Goal: Task Accomplishment & Management: Complete application form

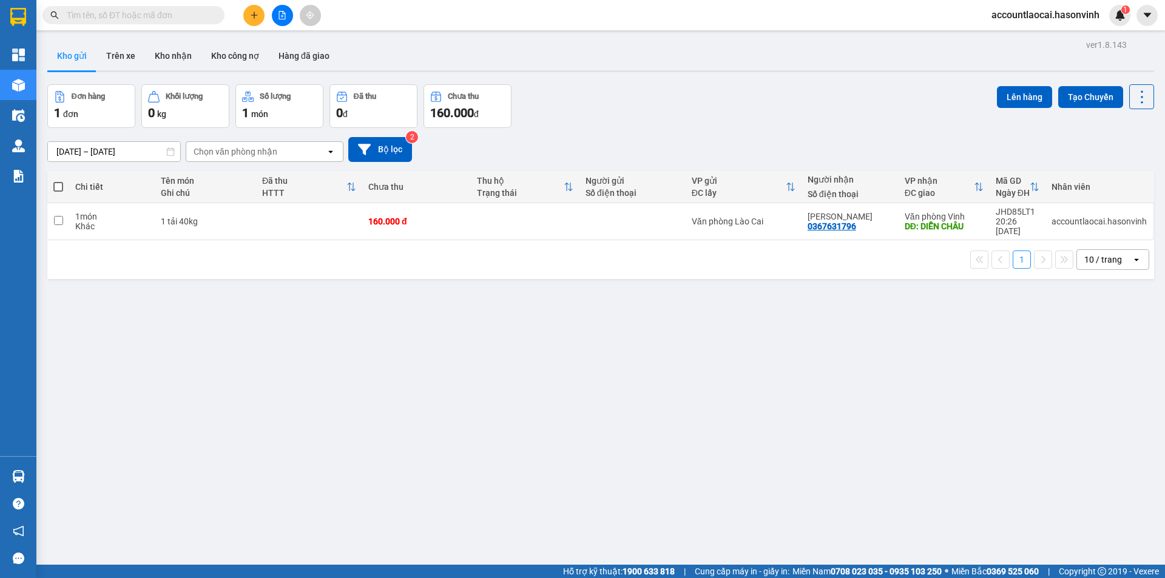
click at [253, 16] on icon "plus" at bounding box center [254, 15] width 8 height 8
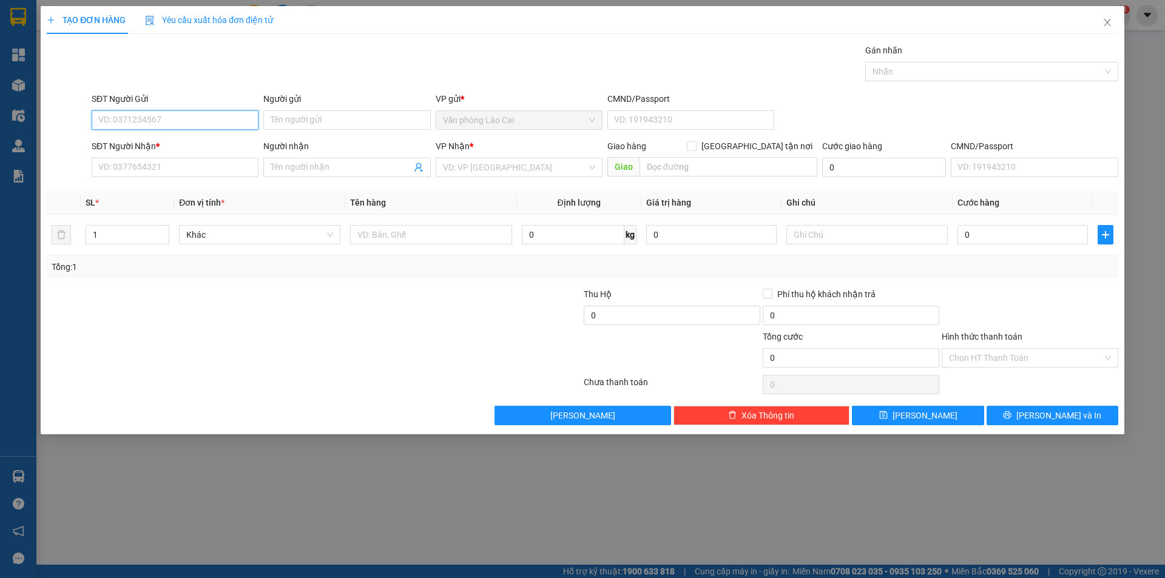
click at [170, 116] on input "SĐT Người Gửi" at bounding box center [175, 119] width 167 height 19
click at [170, 116] on input "7680" at bounding box center [175, 119] width 167 height 19
click at [136, 146] on div "0328607680" at bounding box center [175, 144] width 152 height 13
type input "0328607680"
type input "0384570944"
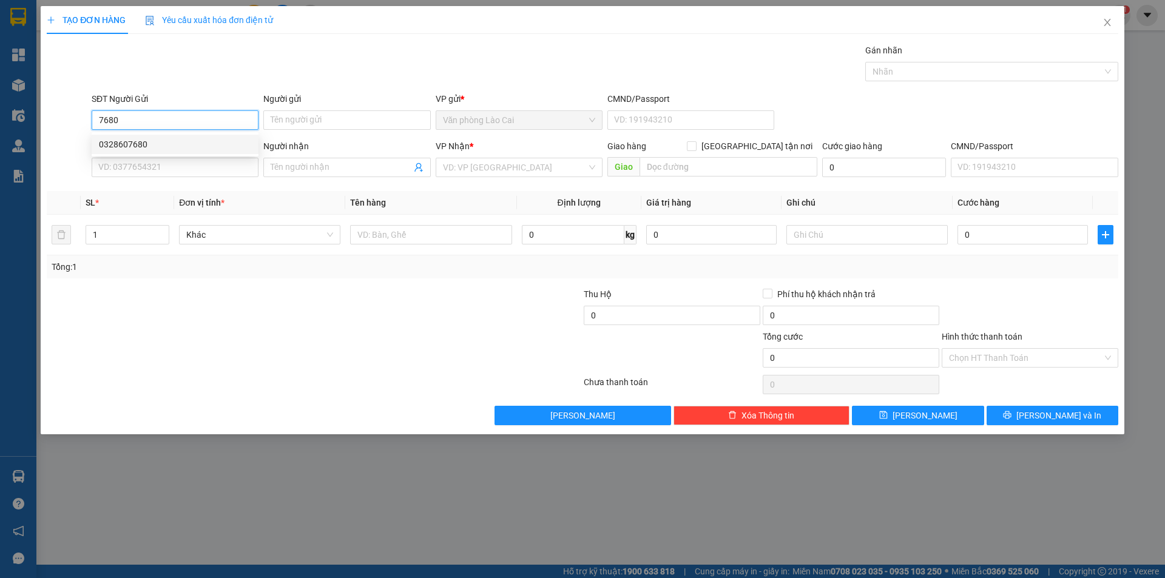
type input "c lý"
type input "180.000"
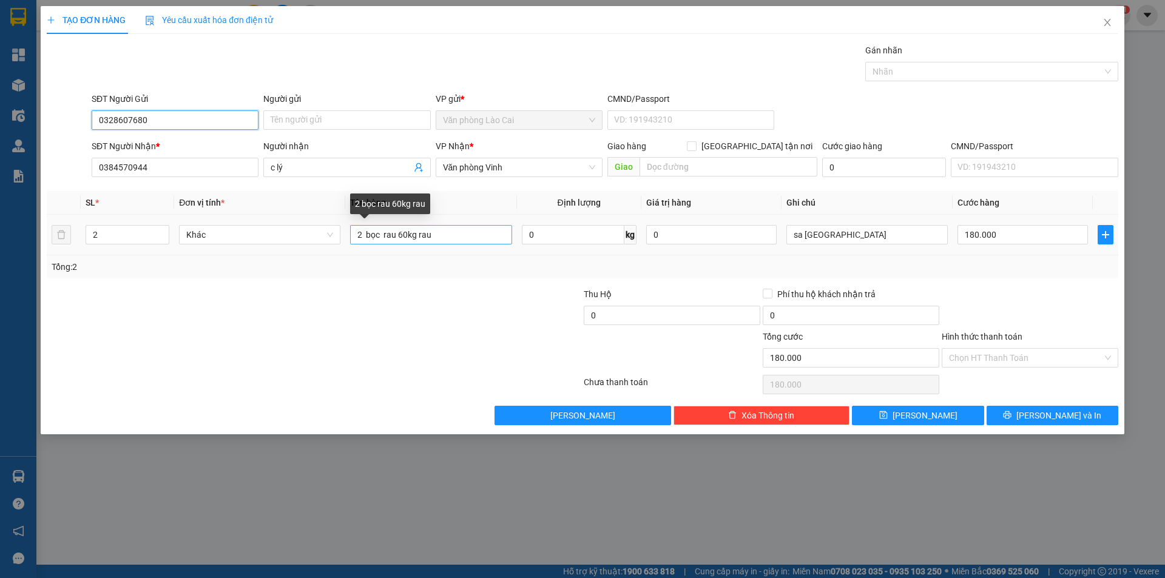
type input "0328607680"
click at [403, 234] on input "2 bọc rau 60kg rau" at bounding box center [430, 234] width 161 height 19
type input "2 bọc rau 80kg rau"
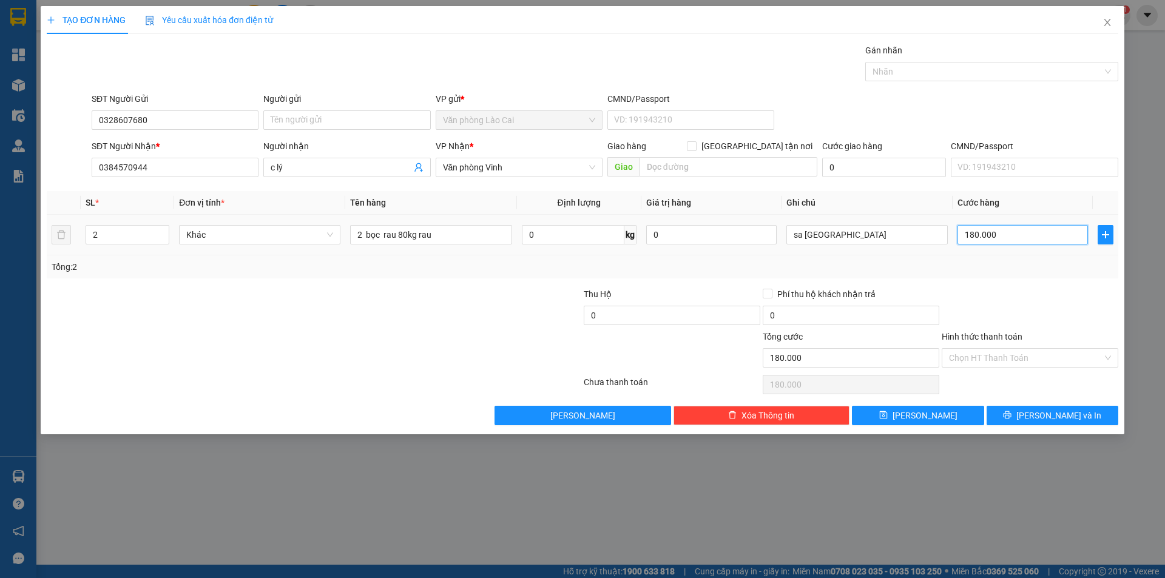
click at [1004, 237] on input "180.000" at bounding box center [1022, 234] width 130 height 19
type input "3"
type input "34"
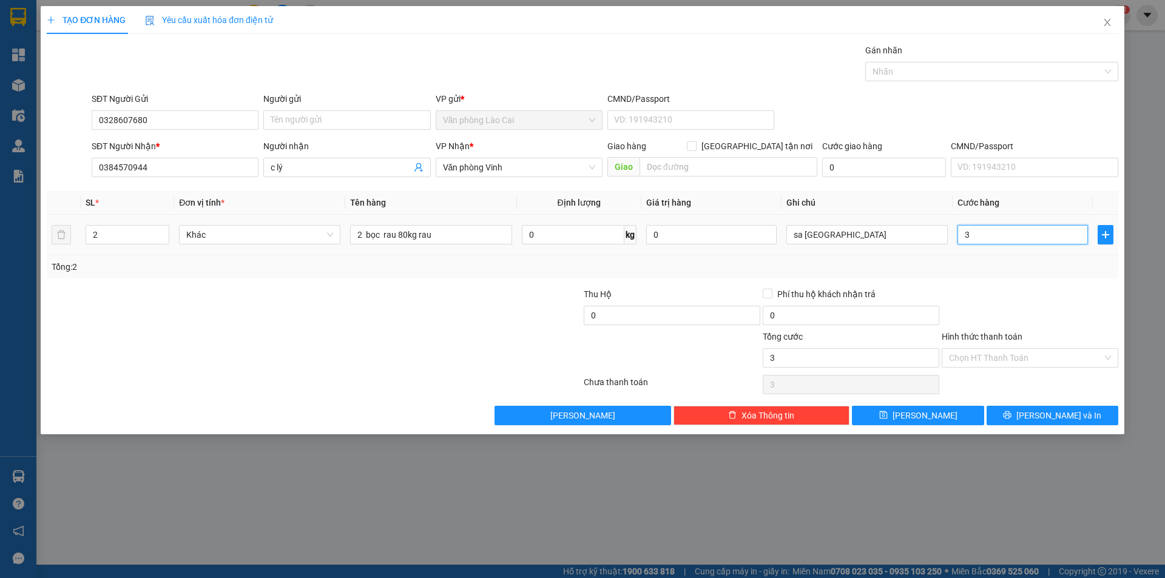
type input "34"
type input "340"
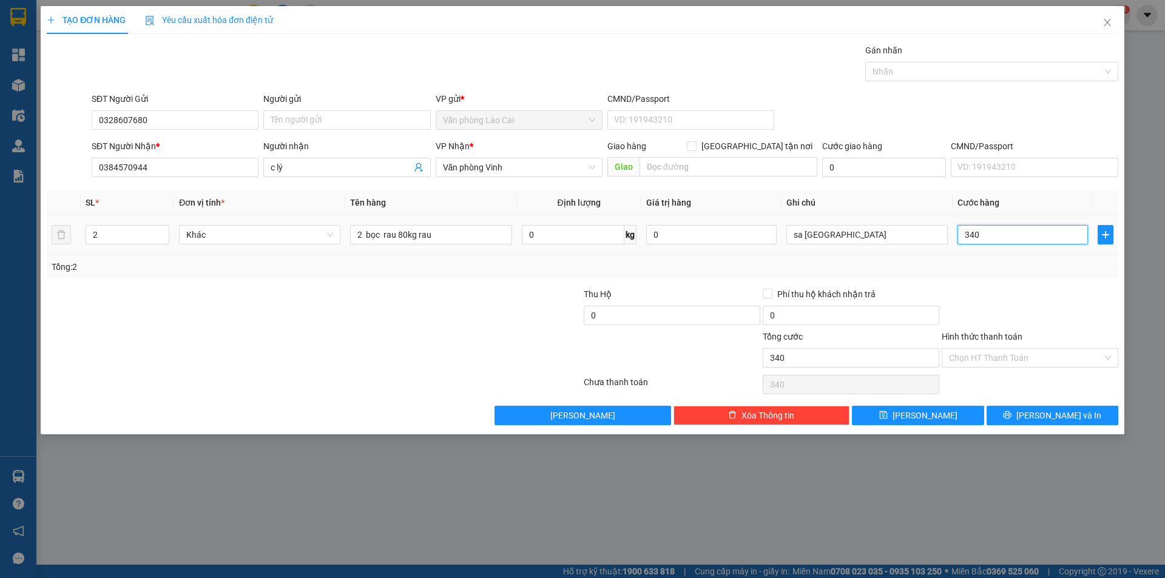
type input "3.400"
type input "34.000"
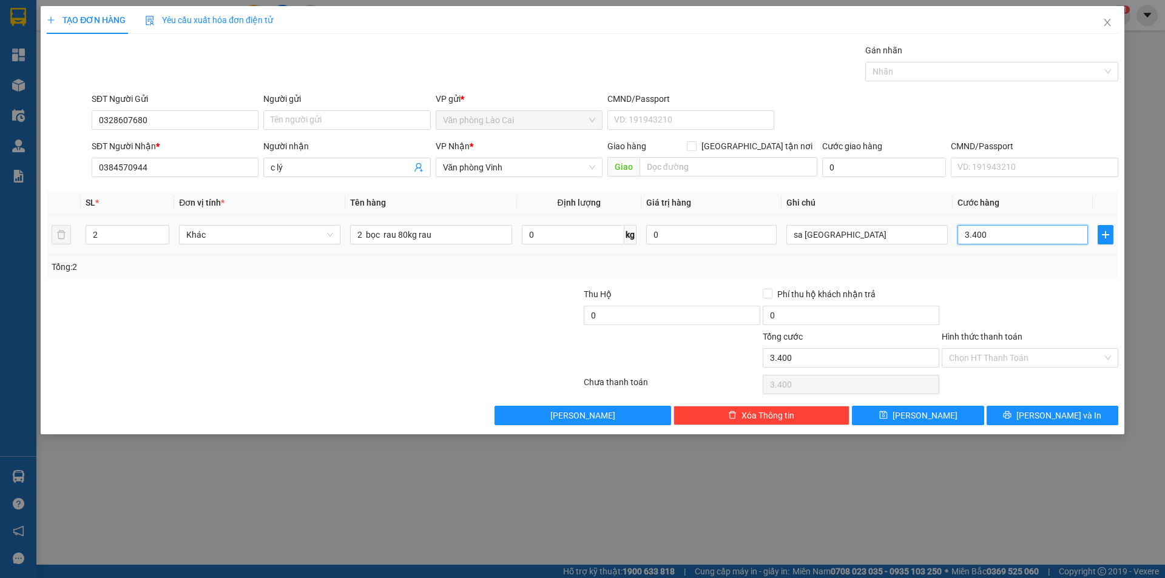
type input "34.000"
type input "340.000"
type input "34.000"
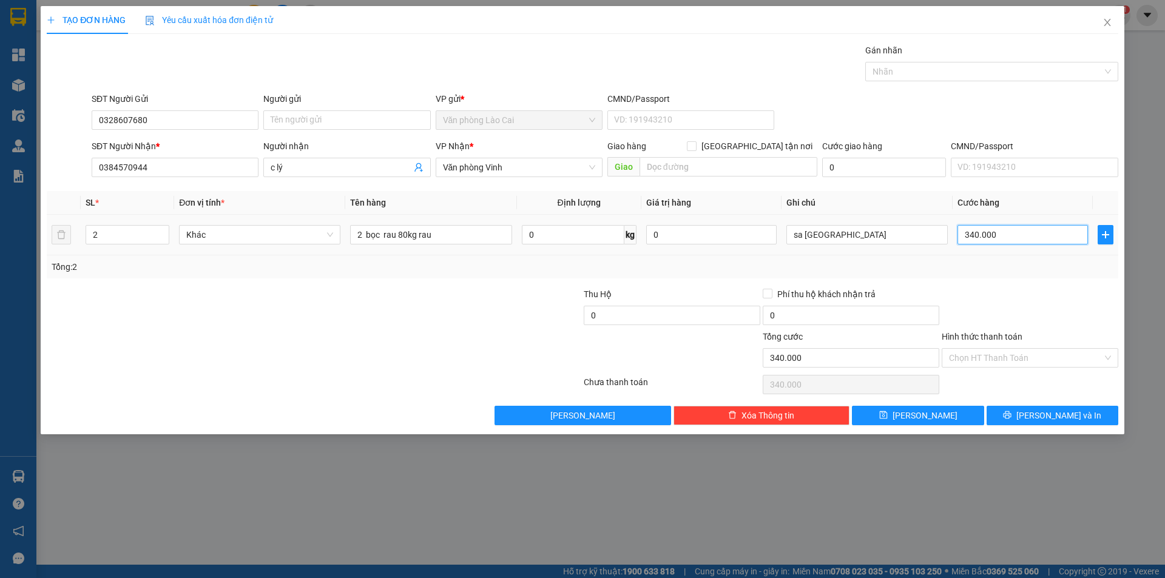
type input "34.000"
type input "340"
type input "34"
type input "0"
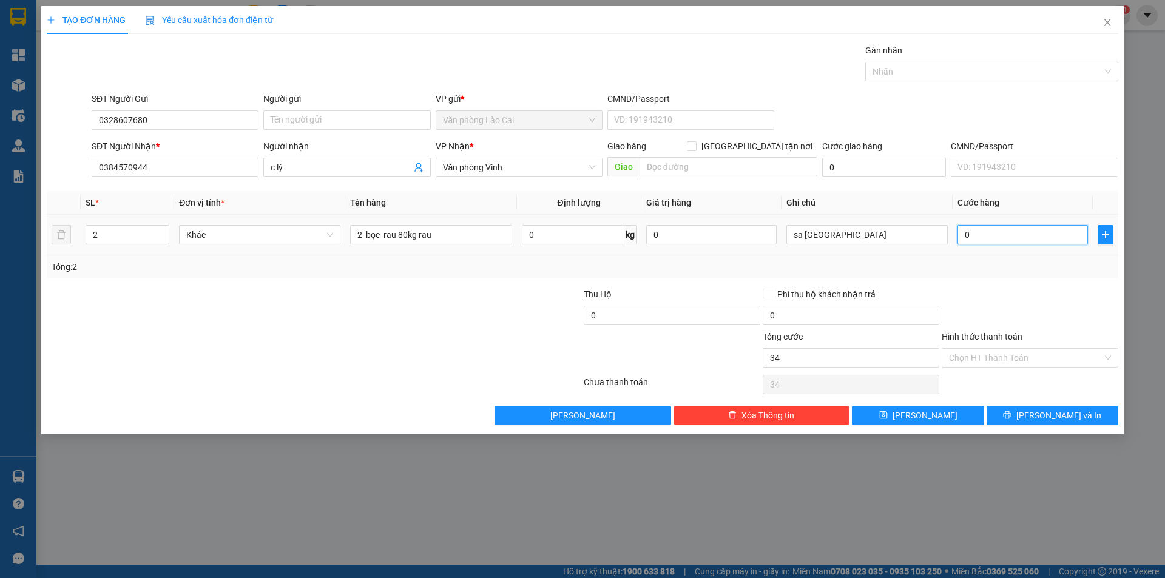
type input "0"
type input "2"
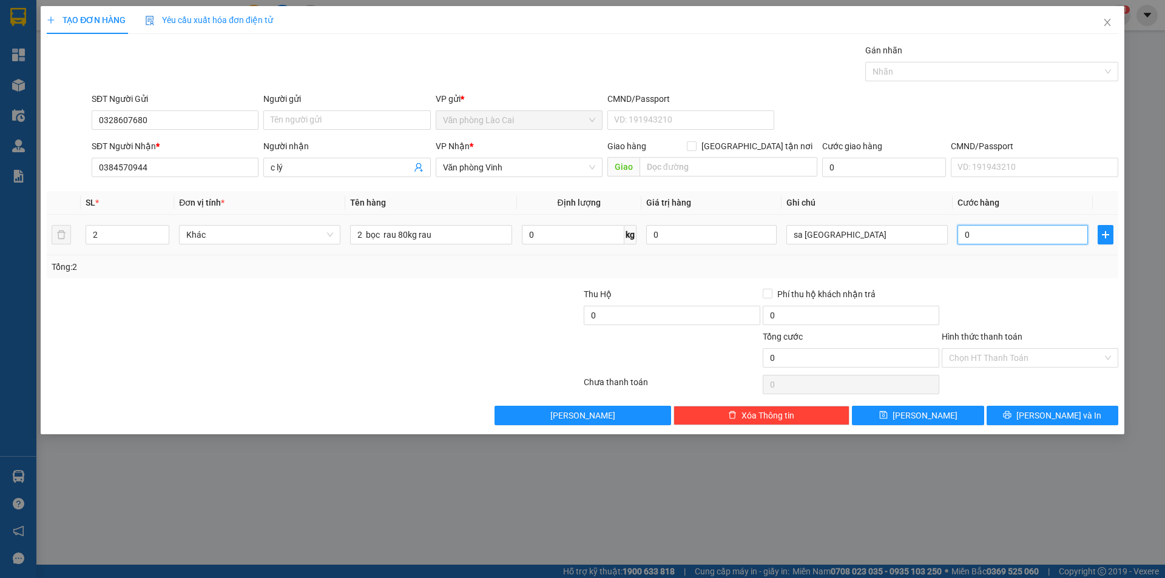
type input "02"
type input "24"
type input "024"
type input "240"
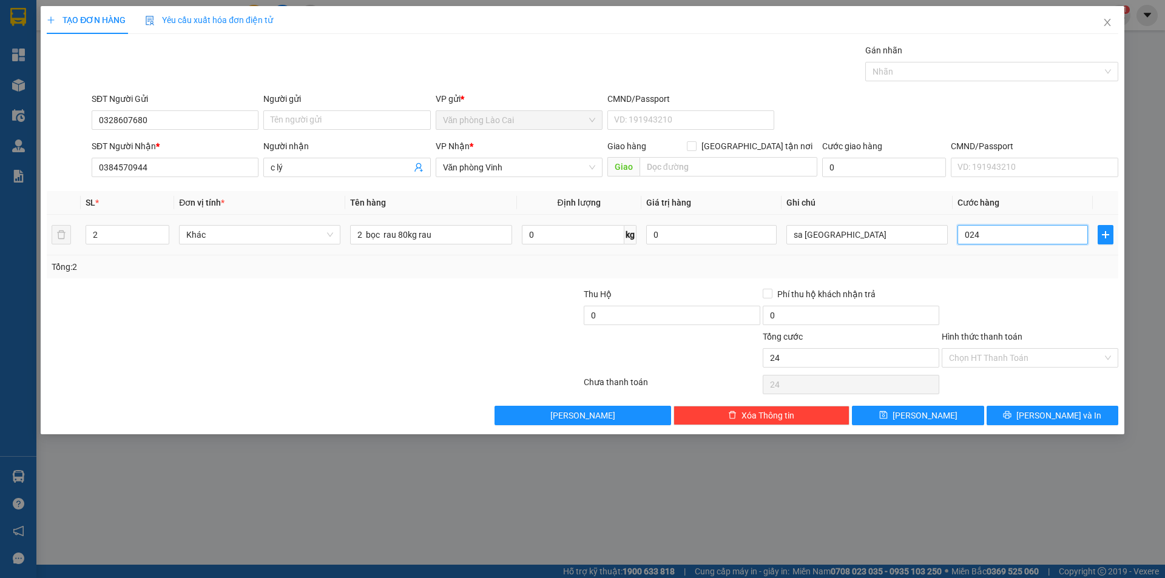
type input "240"
type input "0.240"
type input "2.400"
type input "02.400"
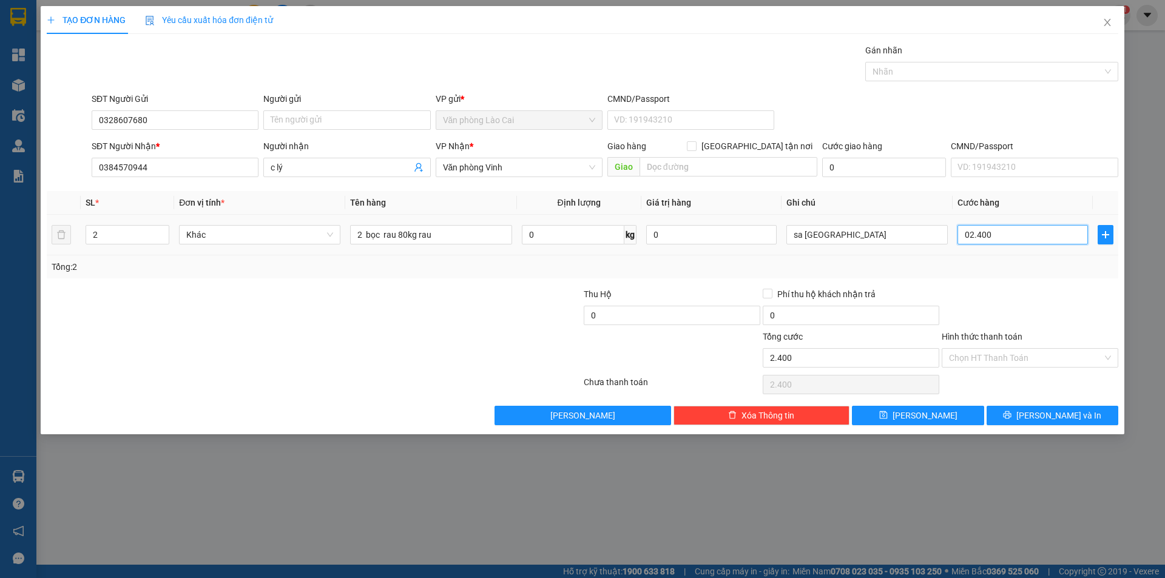
type input "24.000"
type input "024.000"
type input "240.000"
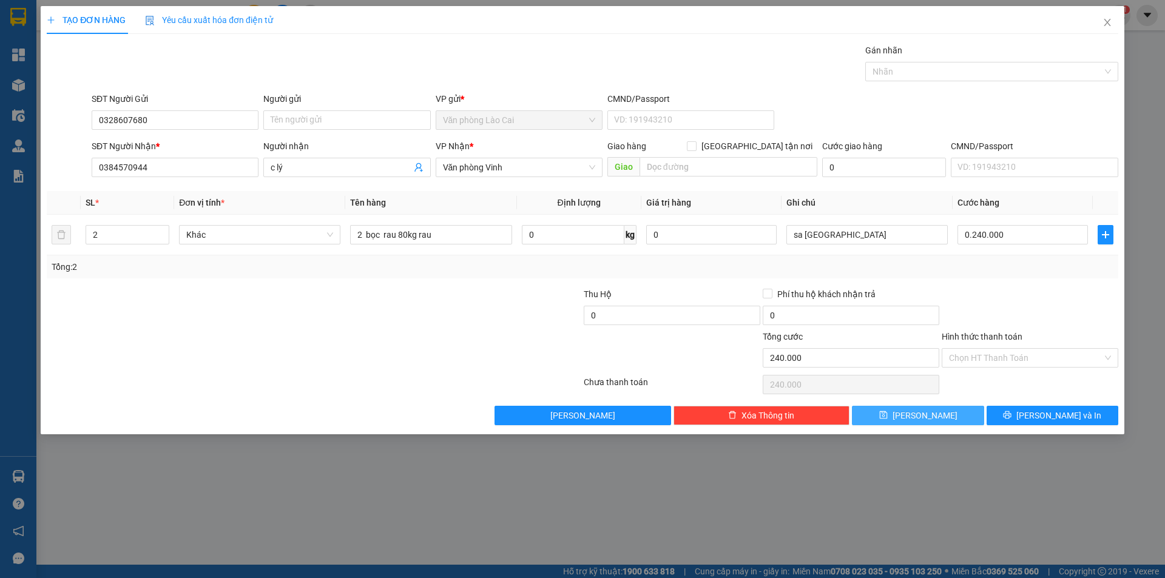
type input "240.000"
click at [888, 419] on icon "save" at bounding box center [883, 415] width 8 height 8
type input "0"
click at [1110, 23] on icon "close" at bounding box center [1107, 23] width 10 height 10
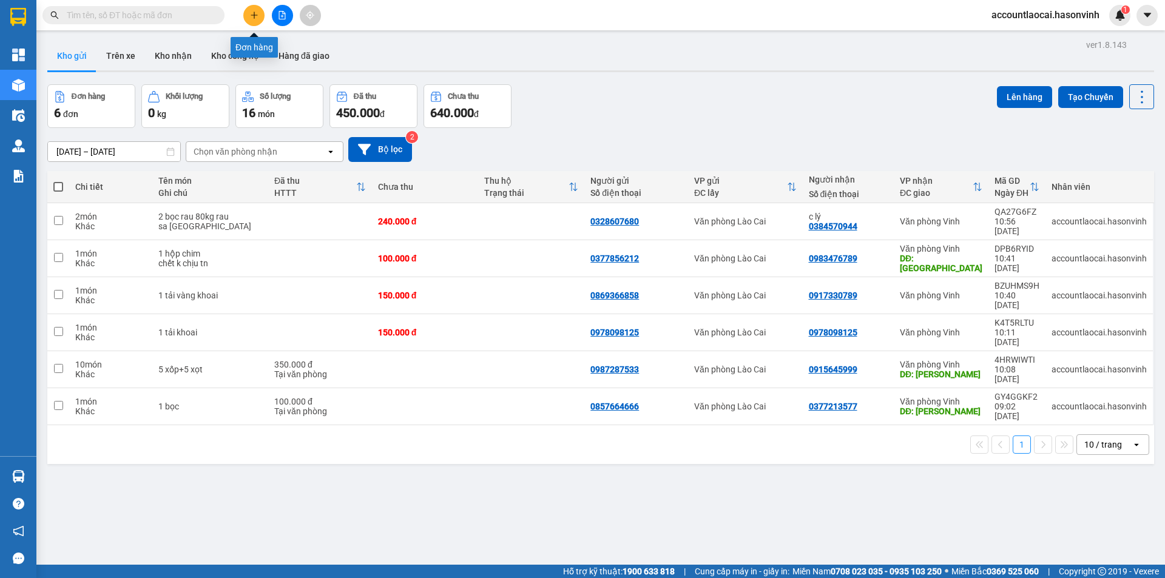
click at [248, 16] on button at bounding box center [253, 15] width 21 height 21
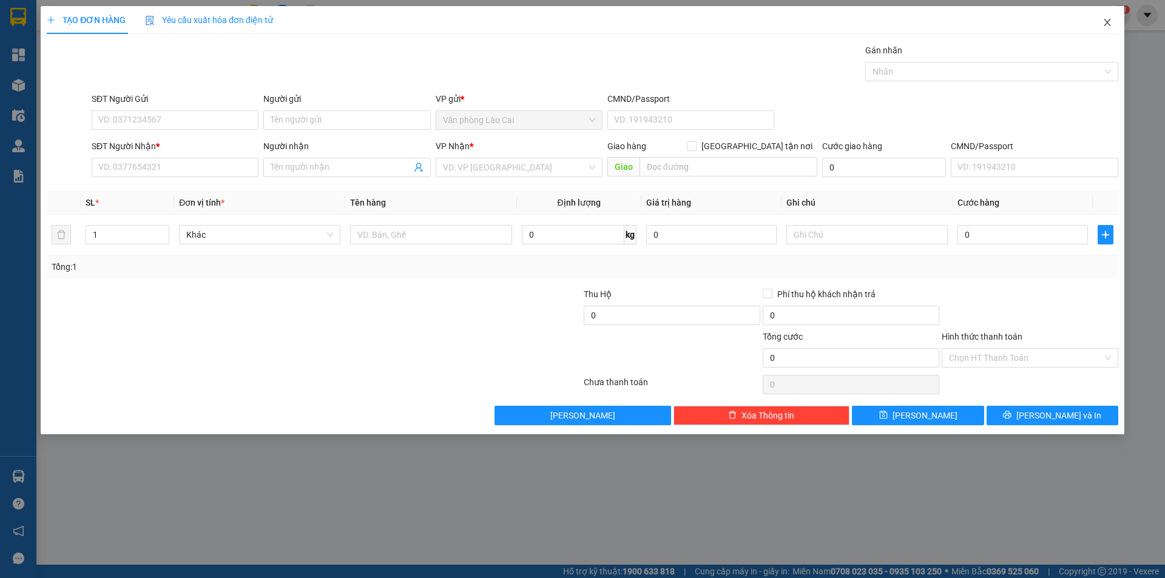
click at [1109, 22] on icon "close" at bounding box center [1107, 23] width 10 height 10
